Goal: Find specific page/section: Find specific page/section

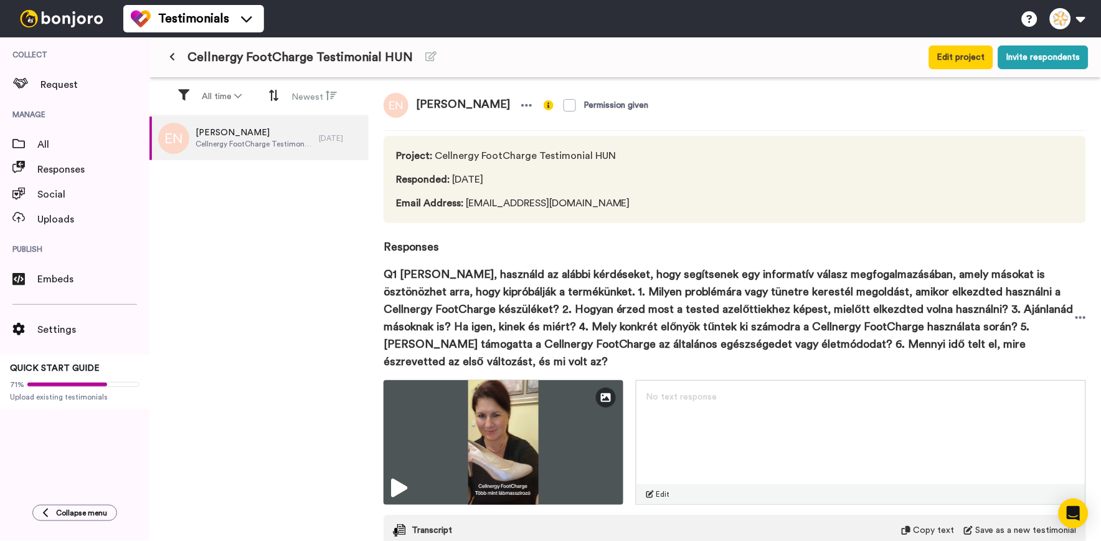
click at [174, 66] on button at bounding box center [172, 57] width 21 height 22
